Goal: Task Accomplishment & Management: Use online tool/utility

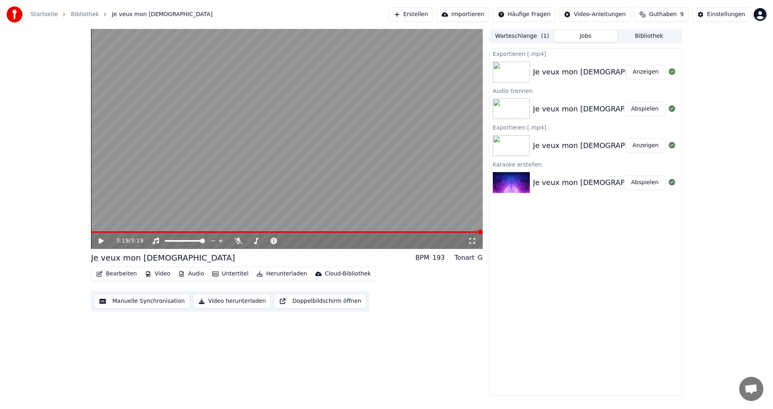
click at [44, 14] on link "Startseite" at bounding box center [44, 14] width 27 height 8
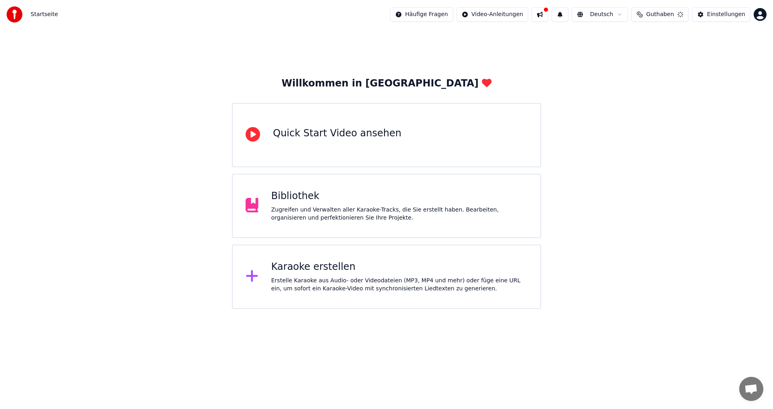
click at [308, 272] on div "Karaoke erstellen" at bounding box center [399, 267] width 256 height 13
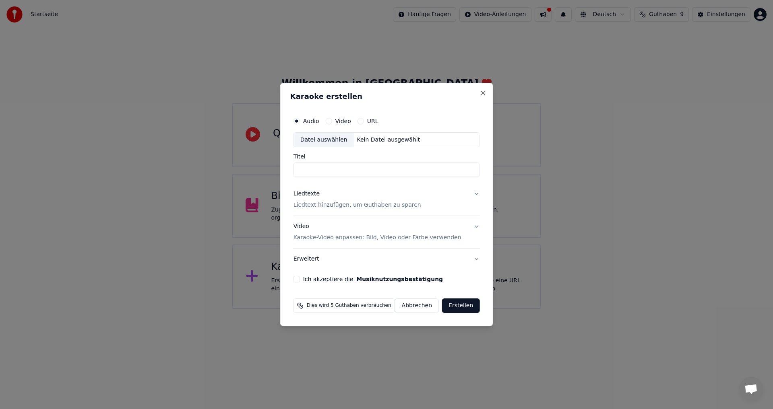
click at [332, 140] on div "Datei auswählen" at bounding box center [324, 140] width 60 height 14
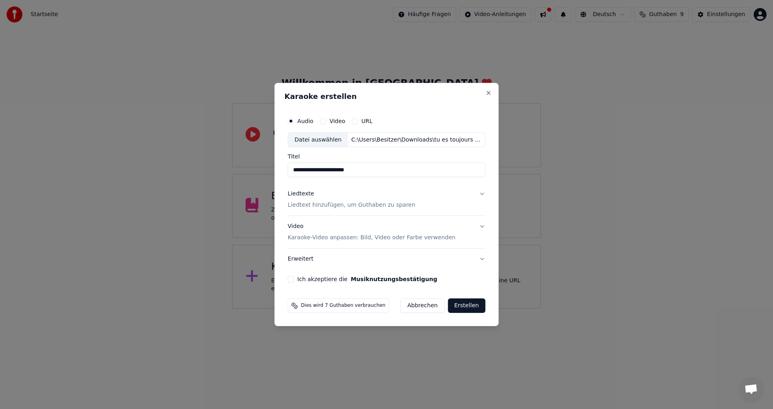
click at [358, 171] on input "**********" at bounding box center [387, 170] width 198 height 14
type input "**********"
click at [478, 193] on button "Liedtexte Liedtext hinzufügen, um Guthaben zu sparen" at bounding box center [387, 200] width 198 height 32
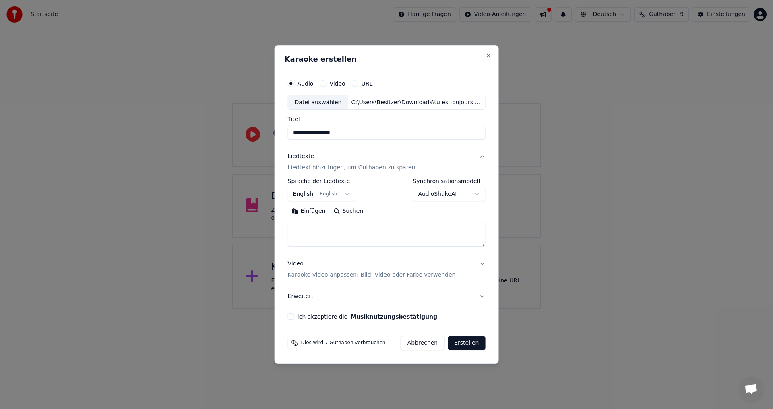
click at [338, 231] on textarea at bounding box center [387, 234] width 198 height 26
click at [299, 232] on textarea at bounding box center [387, 234] width 198 height 26
paste textarea "**********"
drag, startPoint x: 324, startPoint y: 241, endPoint x: 309, endPoint y: 231, distance: 18.9
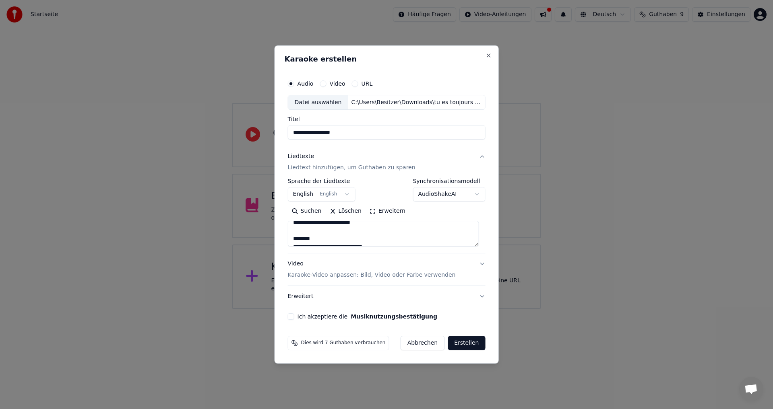
click at [309, 231] on textarea at bounding box center [383, 234] width 191 height 26
click at [464, 231] on textarea at bounding box center [383, 234] width 191 height 26
drag, startPoint x: 321, startPoint y: 239, endPoint x: 291, endPoint y: 238, distance: 29.4
click at [291, 238] on textarea at bounding box center [383, 234] width 191 height 26
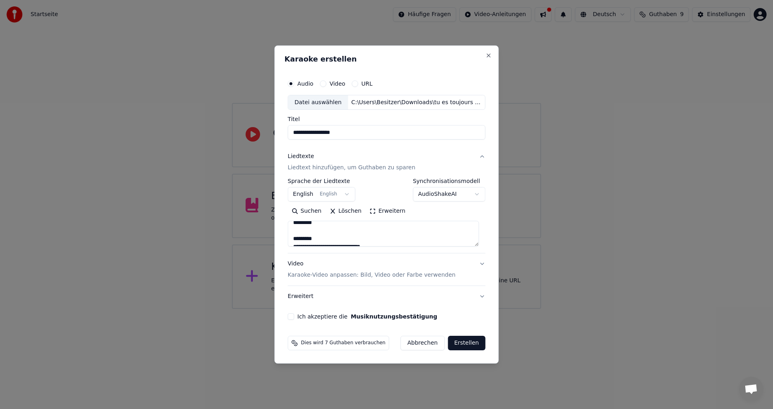
drag, startPoint x: 323, startPoint y: 239, endPoint x: 288, endPoint y: 238, distance: 34.6
click at [288, 238] on div "**********" at bounding box center [387, 197] width 204 height 251
drag, startPoint x: 320, startPoint y: 240, endPoint x: 277, endPoint y: 239, distance: 43.1
click at [277, 239] on body "**********" at bounding box center [386, 154] width 773 height 309
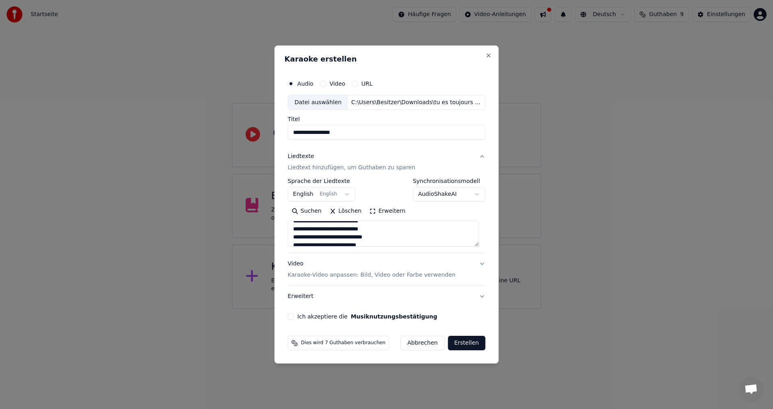
scroll to position [286, 0]
click at [447, 234] on textarea at bounding box center [383, 234] width 191 height 26
drag, startPoint x: 320, startPoint y: 232, endPoint x: 292, endPoint y: 230, distance: 27.8
click at [292, 230] on textarea at bounding box center [383, 234] width 191 height 26
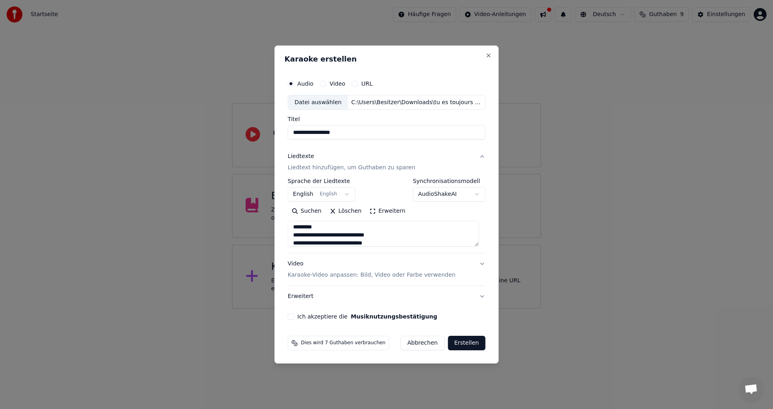
scroll to position [157, 0]
drag, startPoint x: 322, startPoint y: 232, endPoint x: 291, endPoint y: 230, distance: 30.6
click at [291, 230] on textarea at bounding box center [383, 234] width 191 height 26
drag, startPoint x: 318, startPoint y: 234, endPoint x: 293, endPoint y: 233, distance: 24.2
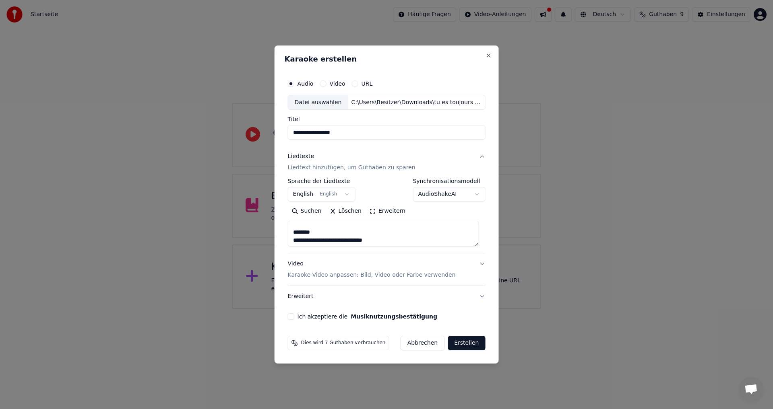
click at [293, 233] on textarea at bounding box center [383, 234] width 191 height 26
drag, startPoint x: 321, startPoint y: 227, endPoint x: 283, endPoint y: 230, distance: 38.7
click at [283, 230] on div "**********" at bounding box center [387, 204] width 224 height 319
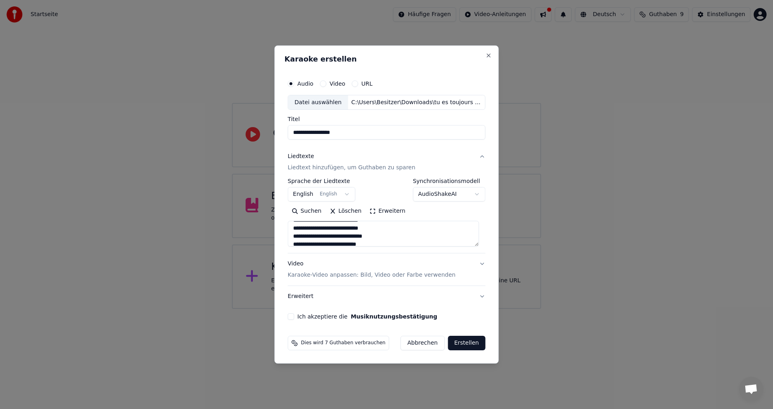
drag, startPoint x: 321, startPoint y: 228, endPoint x: 301, endPoint y: 227, distance: 19.7
click at [301, 227] on textarea at bounding box center [383, 234] width 191 height 26
click at [411, 232] on textarea at bounding box center [383, 234] width 191 height 26
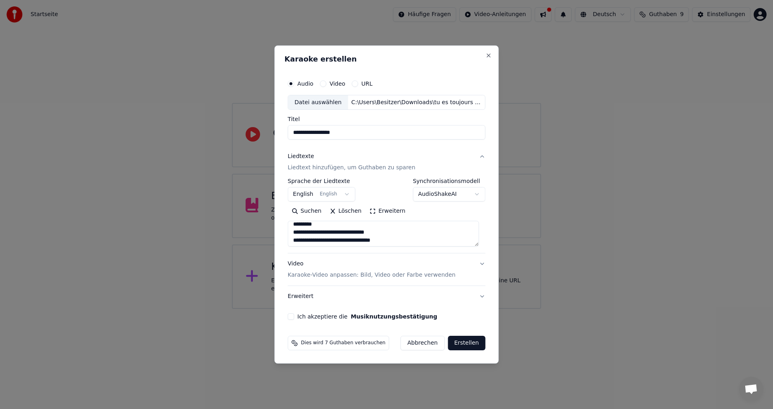
drag, startPoint x: 324, startPoint y: 231, endPoint x: 295, endPoint y: 230, distance: 29.4
click at [295, 230] on textarea at bounding box center [383, 234] width 191 height 26
drag, startPoint x: 321, startPoint y: 234, endPoint x: 295, endPoint y: 231, distance: 26.4
click at [295, 231] on textarea at bounding box center [383, 234] width 191 height 26
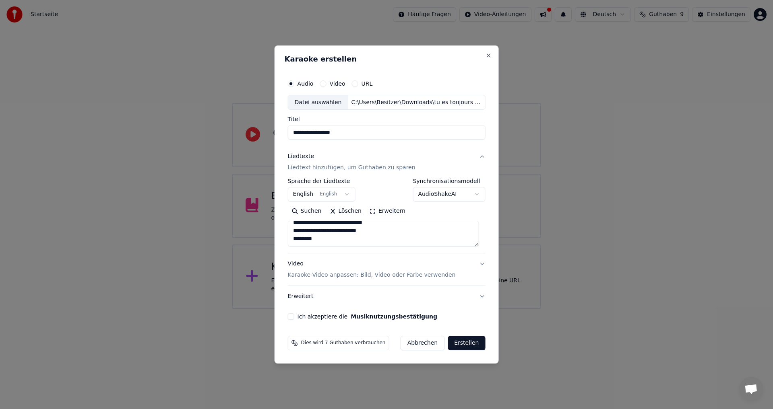
scroll to position [706, 0]
type textarea "**********"
click at [478, 266] on button "Video Karaoke-Video anpassen: Bild, Video oder Farbe verwenden" at bounding box center [387, 270] width 198 height 32
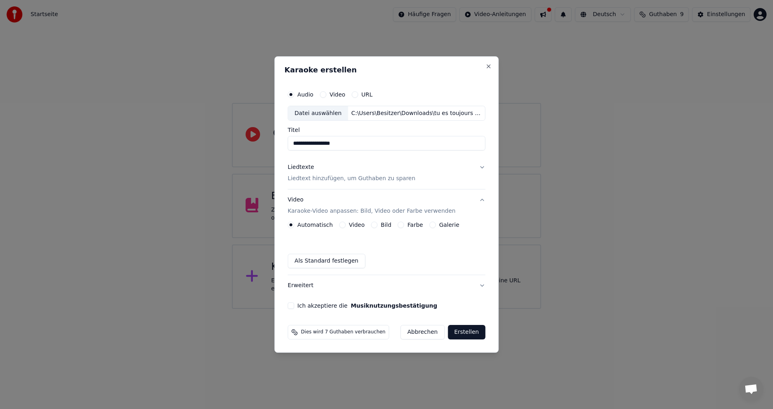
click at [429, 225] on button "Galerie" at bounding box center [432, 225] width 6 height 6
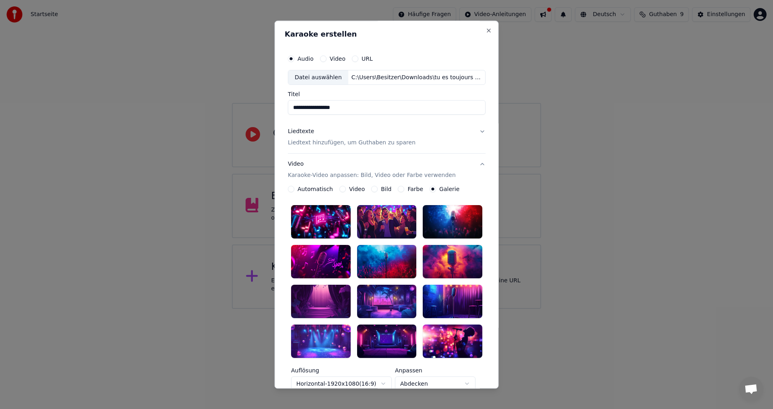
click at [377, 339] on div at bounding box center [387, 341] width 60 height 33
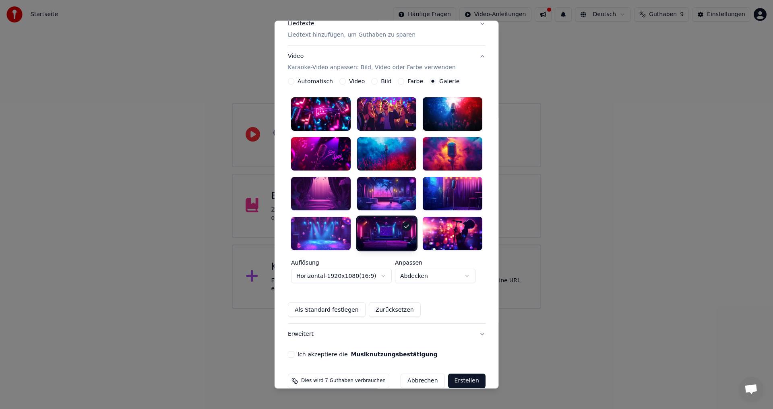
scroll to position [112, 0]
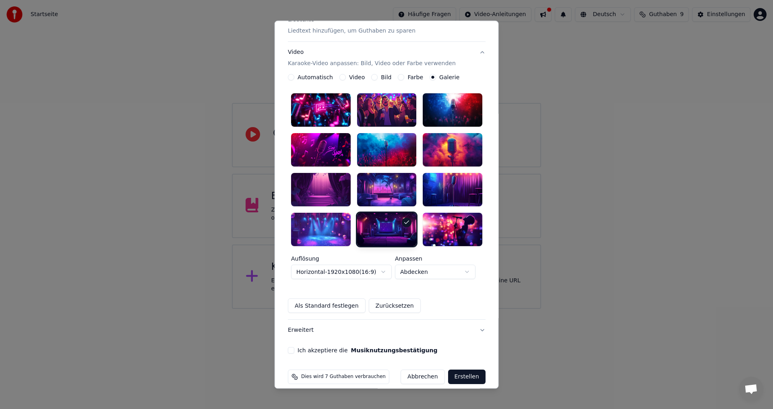
click at [465, 376] on button "Erstellen" at bounding box center [466, 377] width 37 height 14
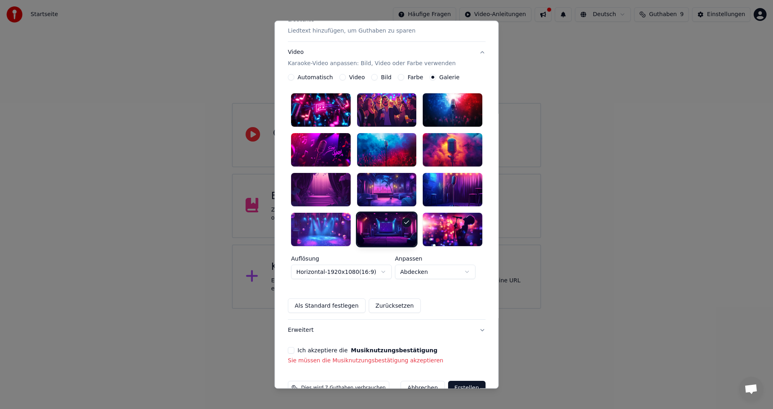
click at [289, 348] on button "Ich akzeptiere die Musiknutzungsbestätigung" at bounding box center [291, 351] width 6 height 6
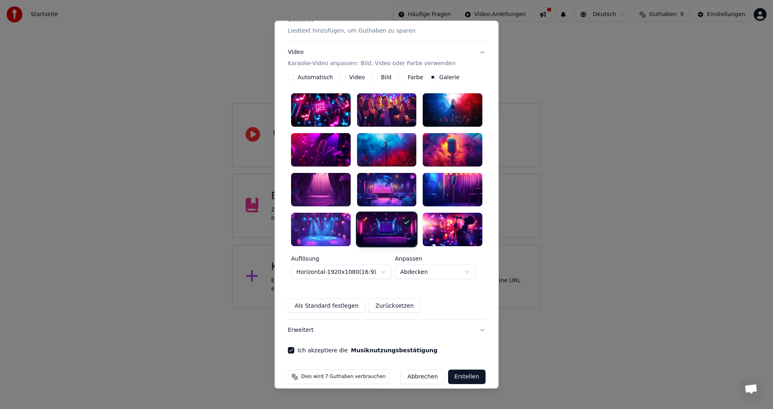
click at [457, 374] on button "Erstellen" at bounding box center [466, 377] width 37 height 14
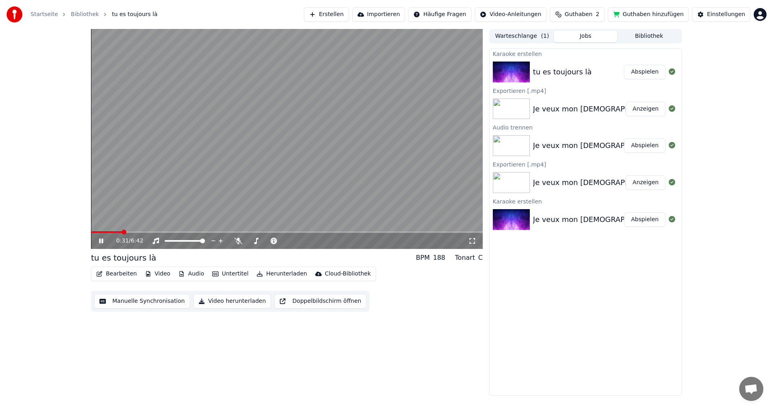
click at [638, 73] on button "Abspielen" at bounding box center [644, 72] width 41 height 14
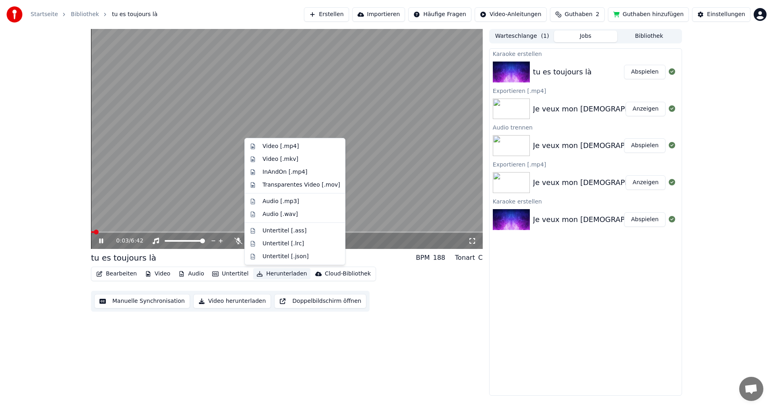
click at [271, 273] on button "Herunterladen" at bounding box center [281, 273] width 57 height 11
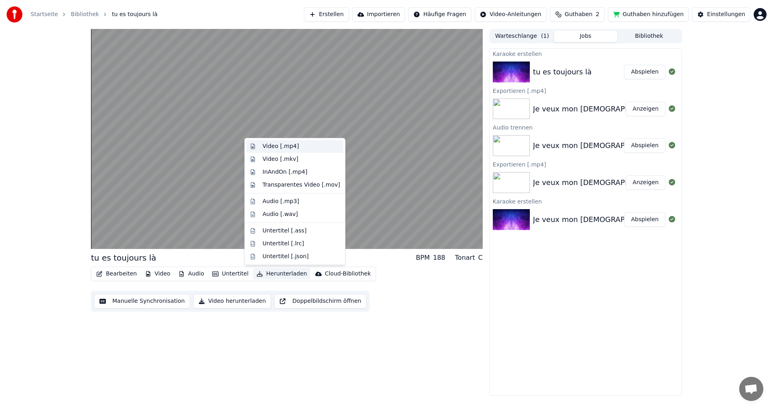
click at [286, 147] on div "Video [.mp4]" at bounding box center [280, 146] width 36 height 8
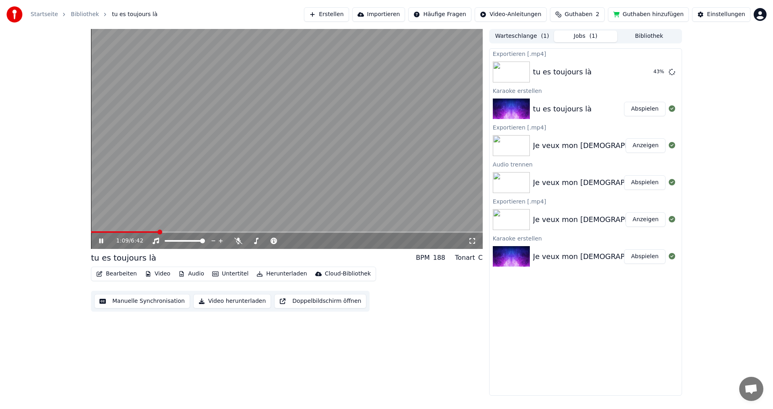
click at [102, 242] on icon at bounding box center [101, 241] width 4 height 5
